Goal: Task Accomplishment & Management: Complete application form

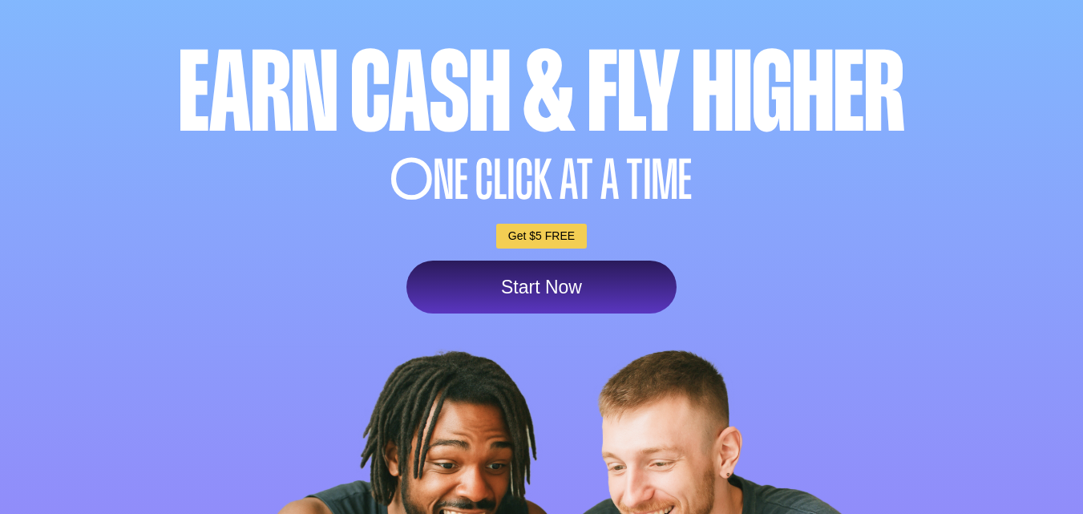
scroll to position [289, 0]
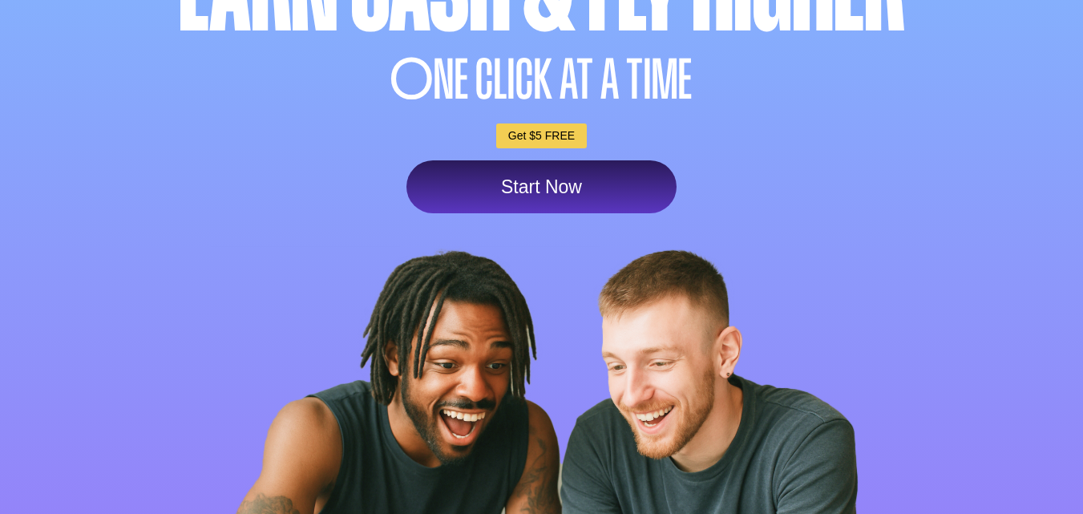
click at [590, 162] on link "Start Now" at bounding box center [542, 186] width 270 height 53
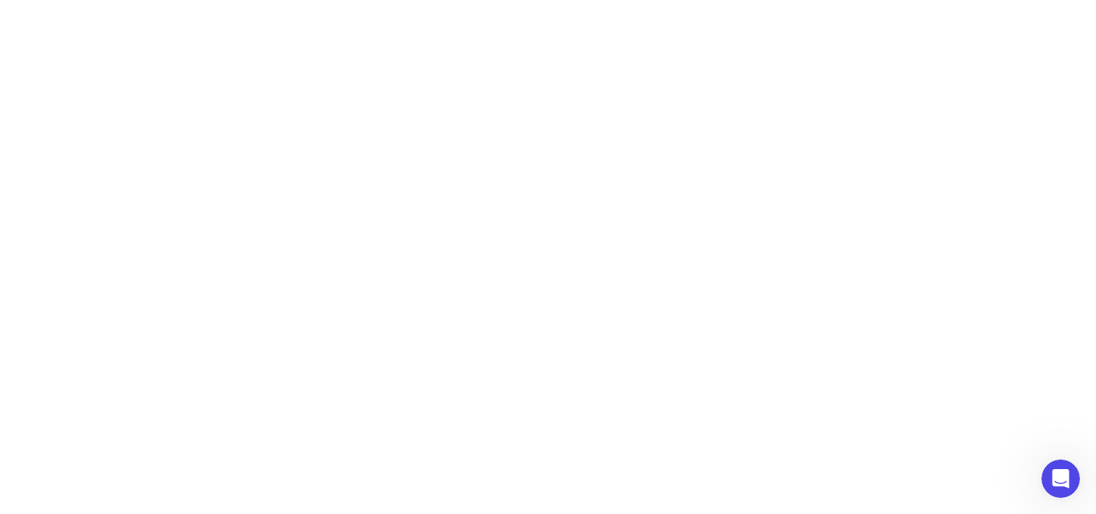
drag, startPoint x: 1095, startPoint y: 90, endPoint x: 1092, endPoint y: 199, distance: 109.1
click at [1092, 199] on div at bounding box center [548, 257] width 1096 height 514
click at [1075, 492] on div "Open Intercom Messenger" at bounding box center [1058, 476] width 38 height 38
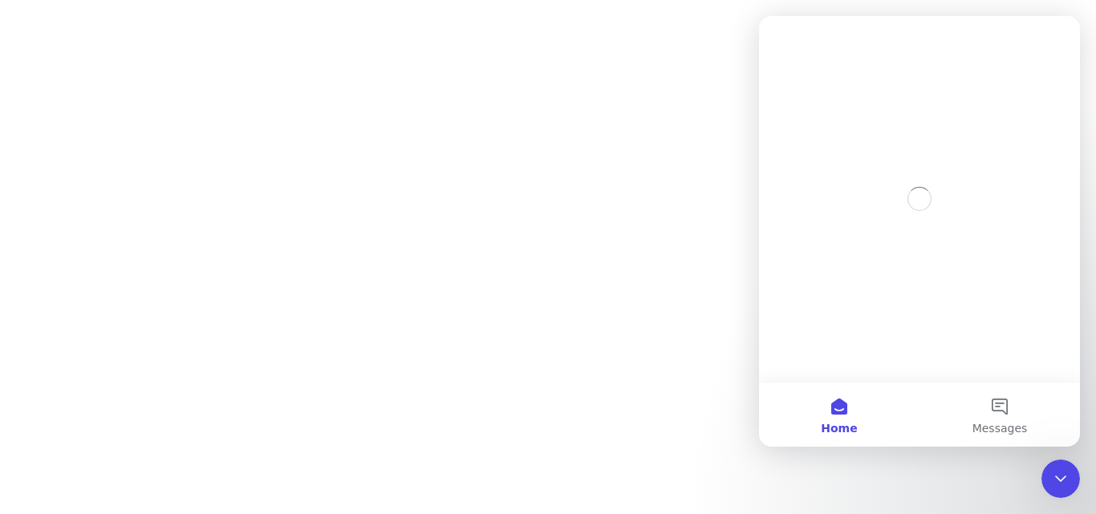
click at [721, 375] on div at bounding box center [548, 257] width 1096 height 514
